Goal: Check status: Check status

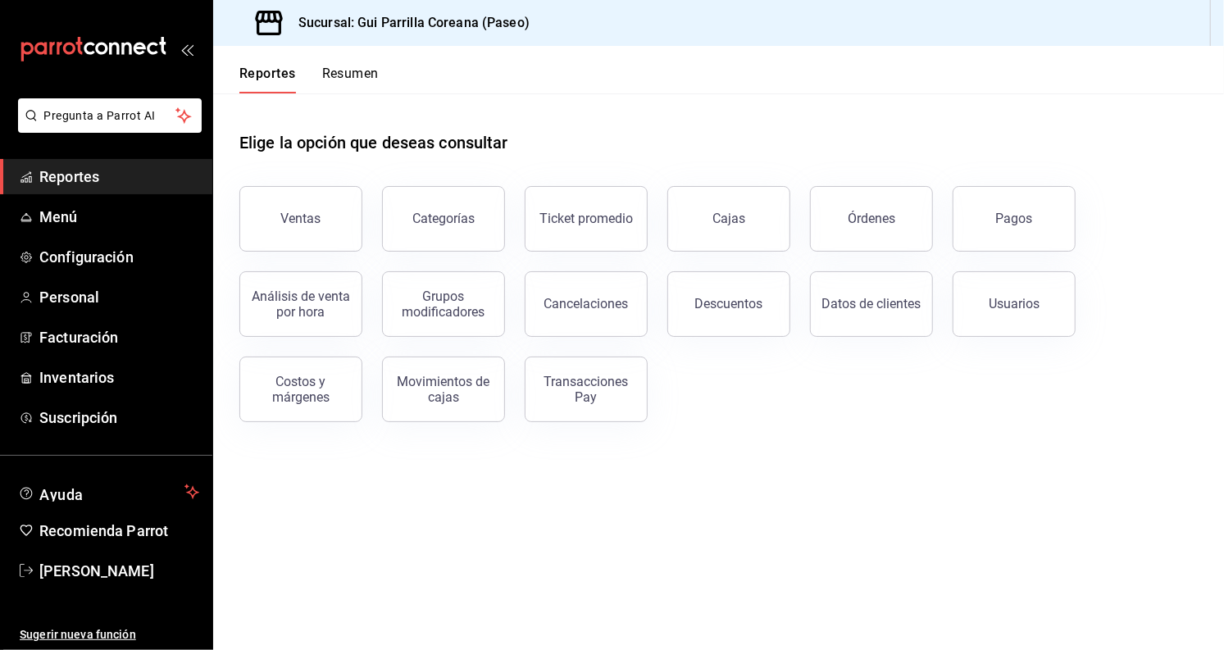
click at [1046, 207] on button "Pagos" at bounding box center [1013, 219] width 123 height 66
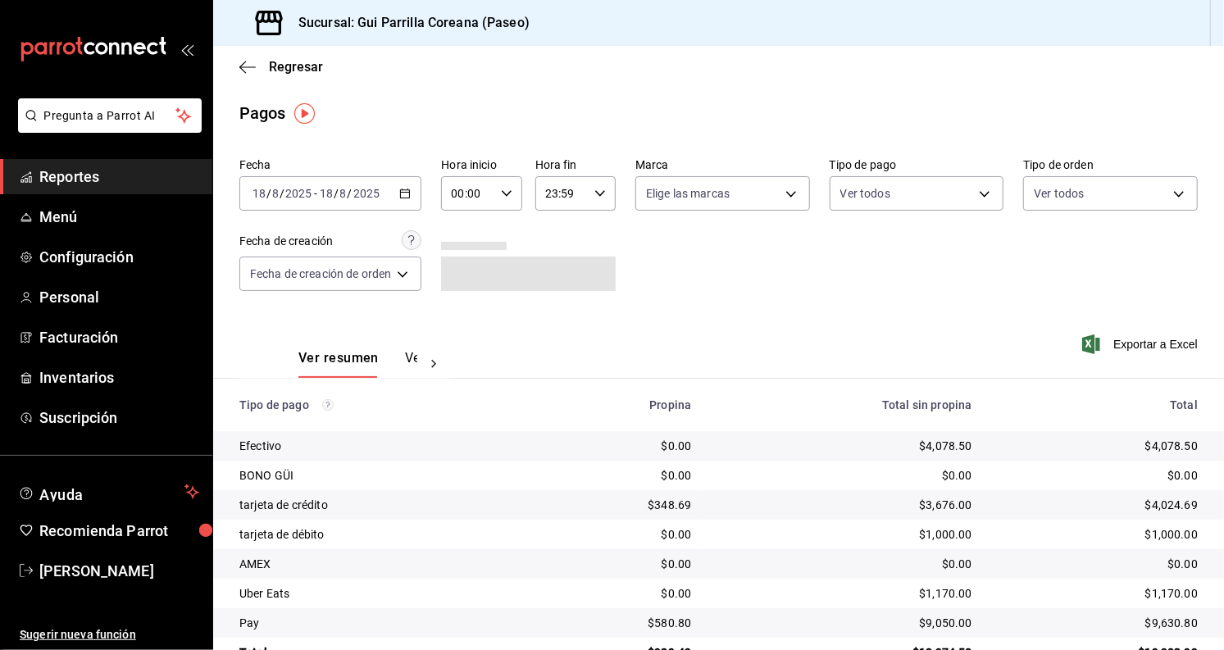
click at [412, 361] on button "Ver pagos" at bounding box center [435, 364] width 61 height 28
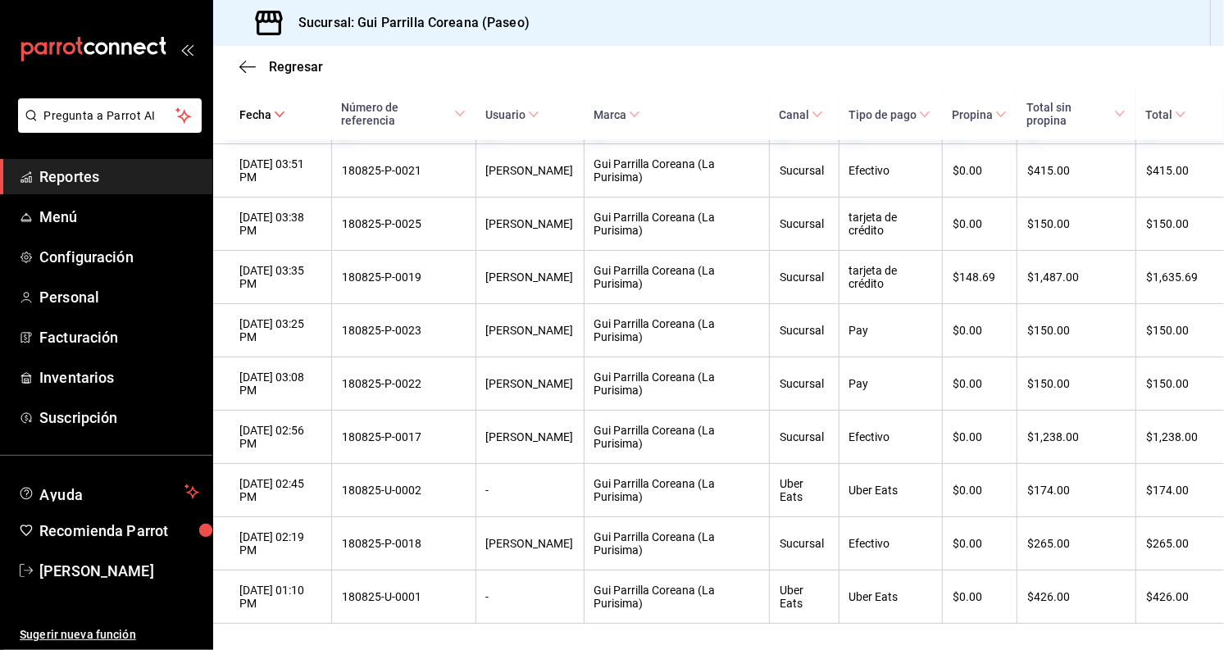
scroll to position [1502, 0]
click at [68, 583] on link "[PERSON_NAME]" at bounding box center [106, 570] width 212 height 35
click at [68, 583] on html "Pregunta a Parrot AI Reportes Menú Configuración Personal Facturación Inventari…" at bounding box center [612, 325] width 1224 height 650
